Goal: Information Seeking & Learning: Learn about a topic

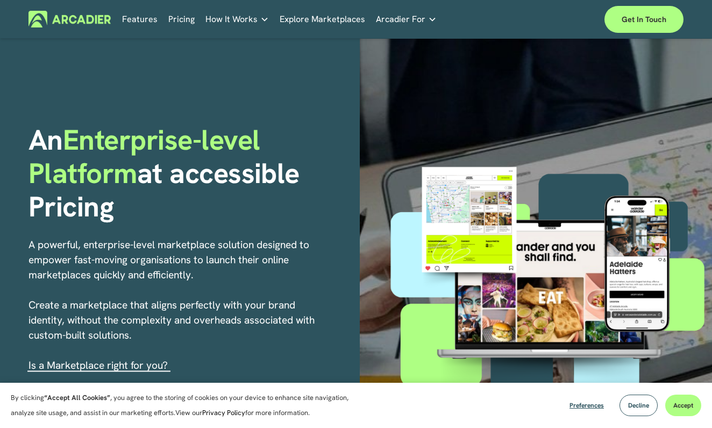
click at [192, 22] on link "Pricing" at bounding box center [181, 19] width 26 height 17
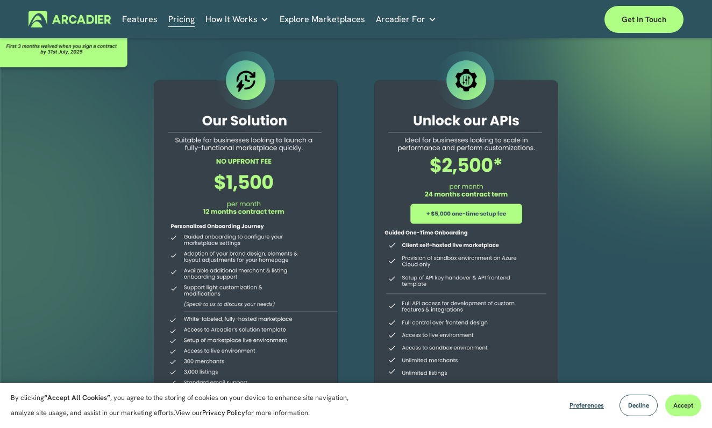
scroll to position [41, 0]
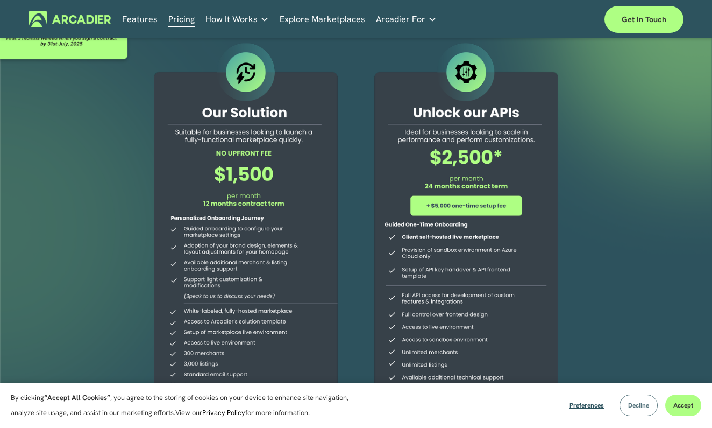
click at [635, 402] on span "Decline" at bounding box center [638, 405] width 21 height 9
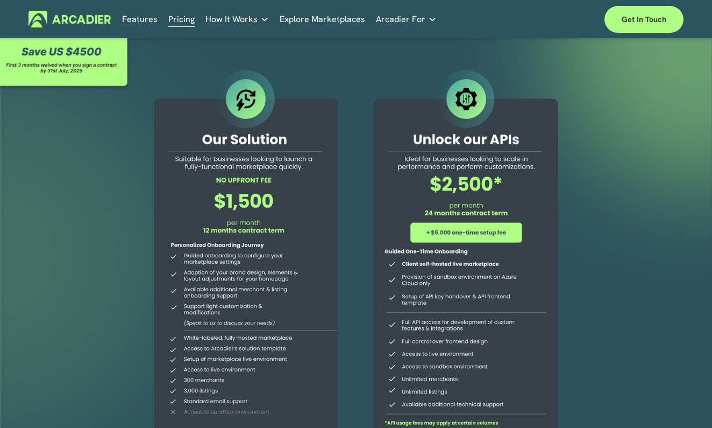
scroll to position [0, 0]
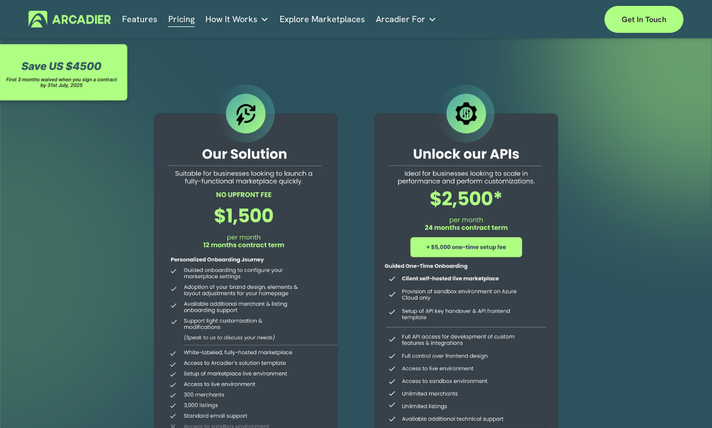
click at [256, 228] on div at bounding box center [246, 271] width 214 height 379
click at [247, 186] on div at bounding box center [246, 271] width 214 height 379
drag, startPoint x: 247, startPoint y: 186, endPoint x: 251, endPoint y: 134, distance: 51.8
click at [251, 134] on div at bounding box center [246, 271] width 214 height 379
